Goal: Check status: Check status

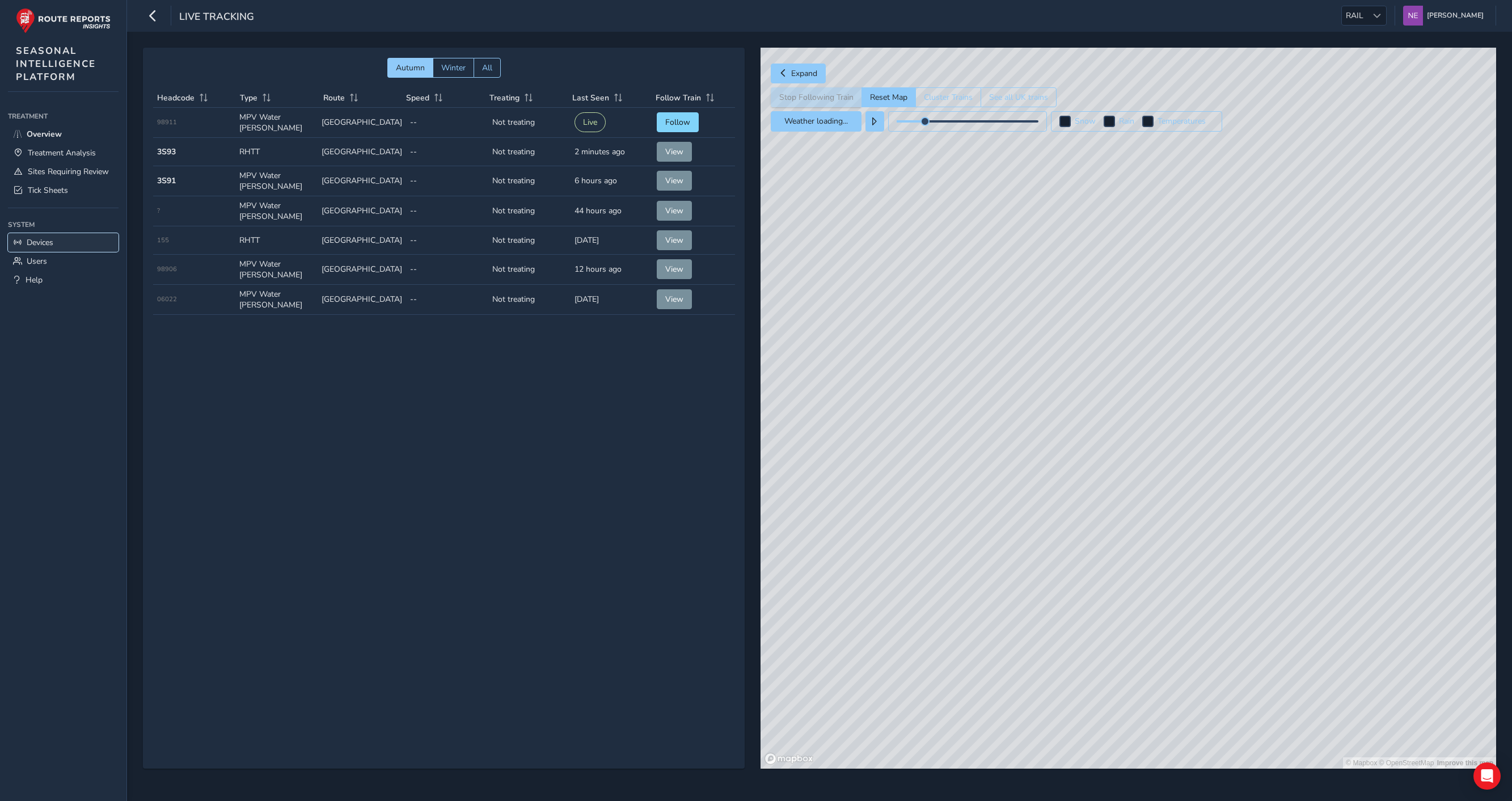
click at [42, 242] on span "Devices" at bounding box center [40, 243] width 27 height 11
click at [256, 378] on div "Autumn Winter All Headcode Type Route Speed Treating Last Seen Follow Train Hea…" at bounding box center [444, 408] width 602 height 721
click at [491, 68] on span "All" at bounding box center [487, 68] width 10 height 11
click at [672, 209] on span "View" at bounding box center [674, 211] width 18 height 11
click at [1005, 95] on button "See all UK trains" at bounding box center [1018, 97] width 76 height 20
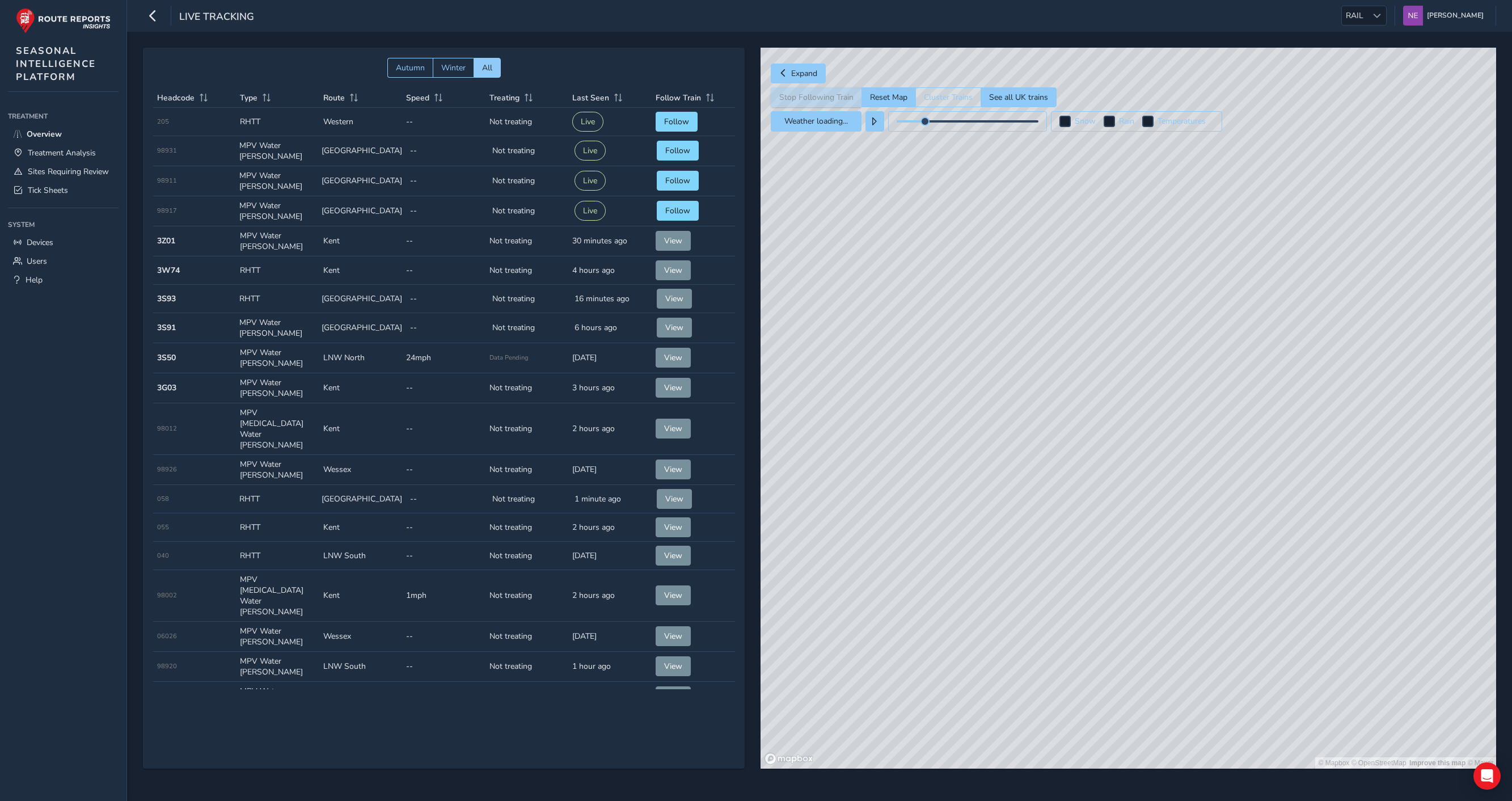
drag, startPoint x: 1080, startPoint y: 597, endPoint x: 1277, endPoint y: 471, distance: 233.8
click at [1277, 471] on div "© Mapbox © OpenStreetMap Improve this map © Maxar" at bounding box center [1128, 408] width 736 height 721
drag, startPoint x: 1268, startPoint y: 578, endPoint x: 906, endPoint y: 463, distance: 379.8
click at [906, 463] on div "© Mapbox © OpenStreetMap Improve this map" at bounding box center [1128, 408] width 736 height 721
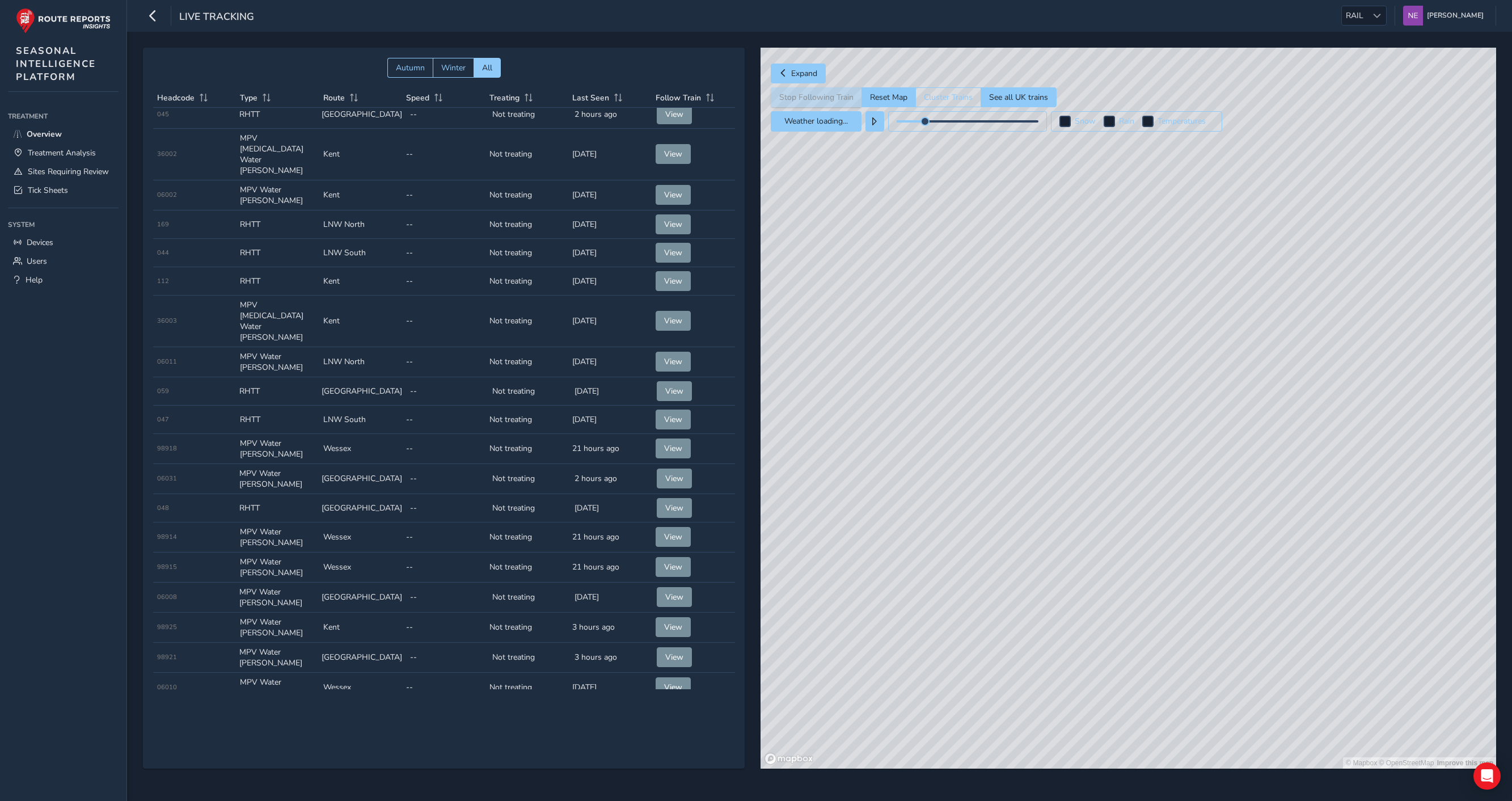
scroll to position [837, 0]
